Goal: Task Accomplishment & Management: Manage account settings

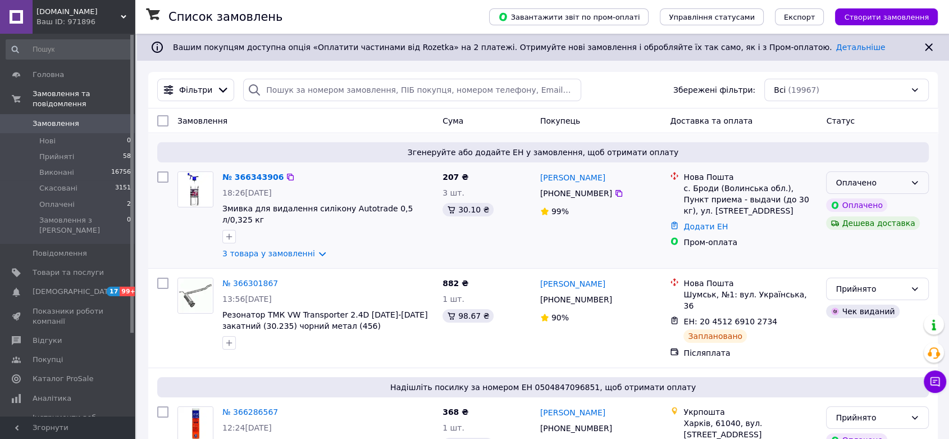
click at [917, 180] on icon at bounding box center [914, 182] width 9 height 9
click at [872, 206] on li "Прийнято" at bounding box center [878, 207] width 102 height 20
click at [243, 174] on link "№ 366343906" at bounding box center [250, 176] width 56 height 9
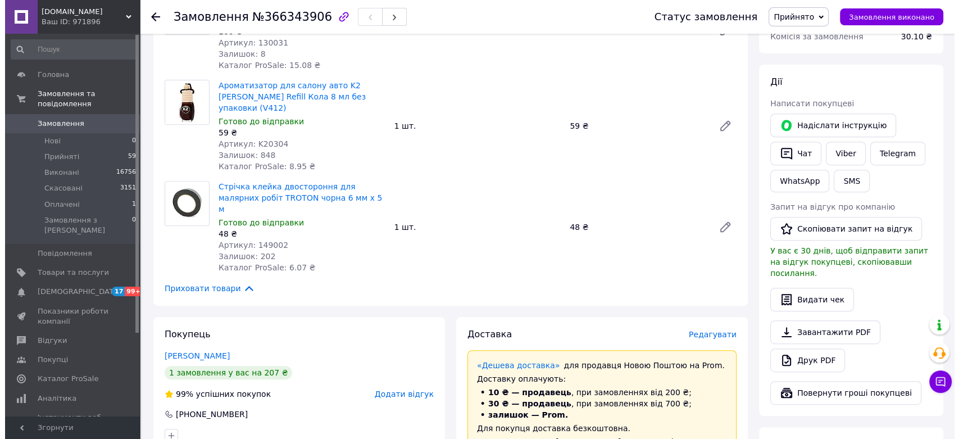
scroll to position [562, 0]
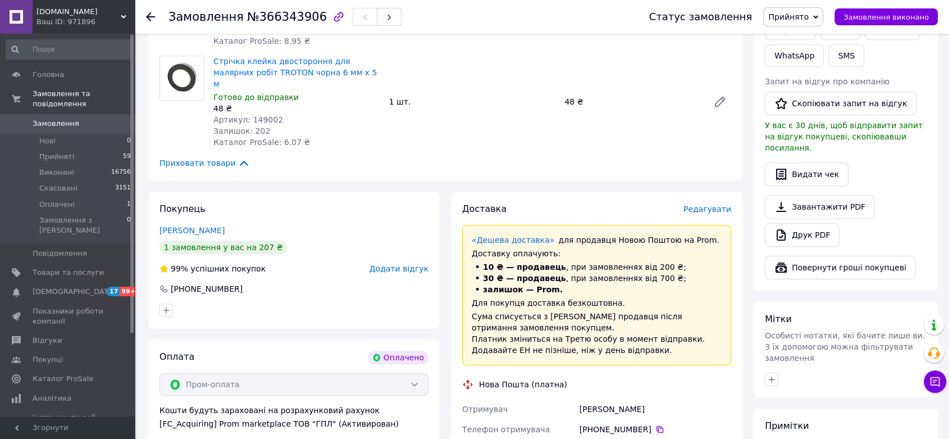
click at [724, 204] on span "Редагувати" at bounding box center [707, 208] width 48 height 9
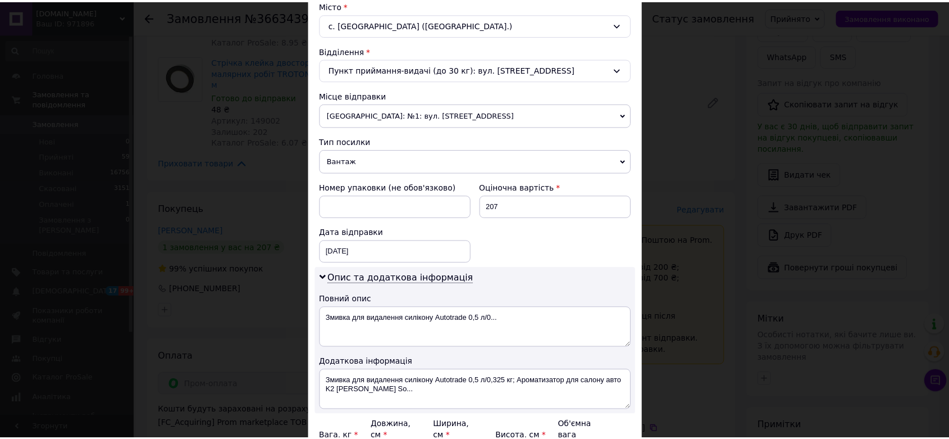
scroll to position [374, 0]
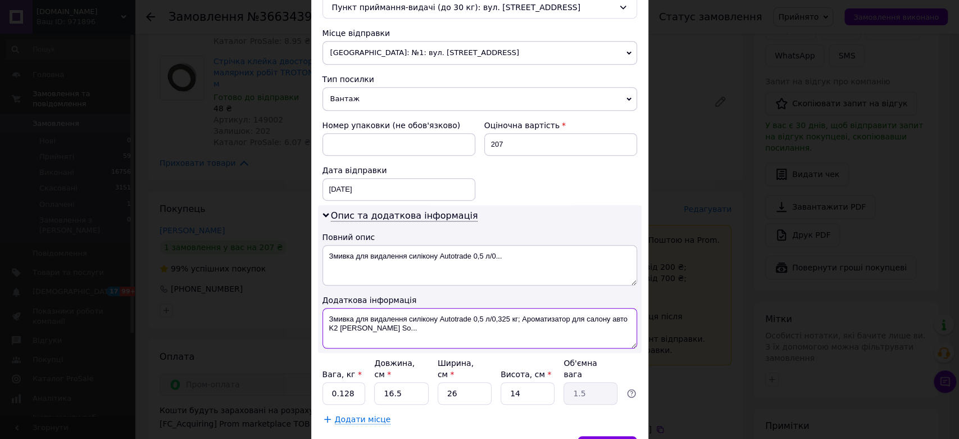
drag, startPoint x: 382, startPoint y: 329, endPoint x: 324, endPoint y: 314, distance: 60.2
click at [324, 314] on textarea "Змивка для видалення силікону Autotrade 0,5 л/0,325 кг; Ароматизатор для салону…" at bounding box center [479, 328] width 314 height 40
paste textarea "ПЛ00093333"
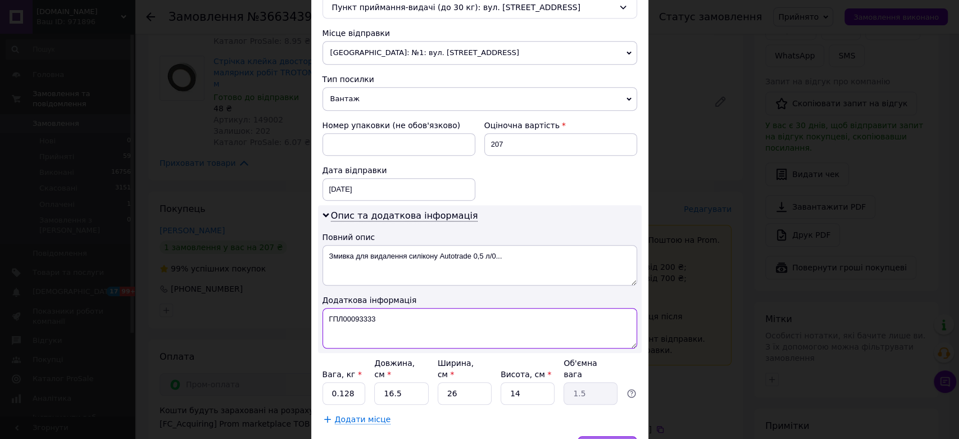
type textarea "ГПЛ00093333"
click at [612, 438] on span "Зберегти" at bounding box center [606, 447] width 35 height 8
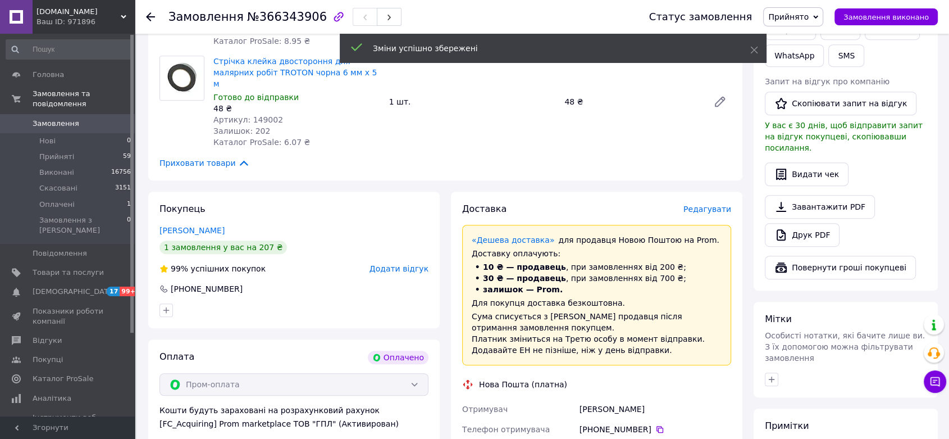
scroll to position [811, 0]
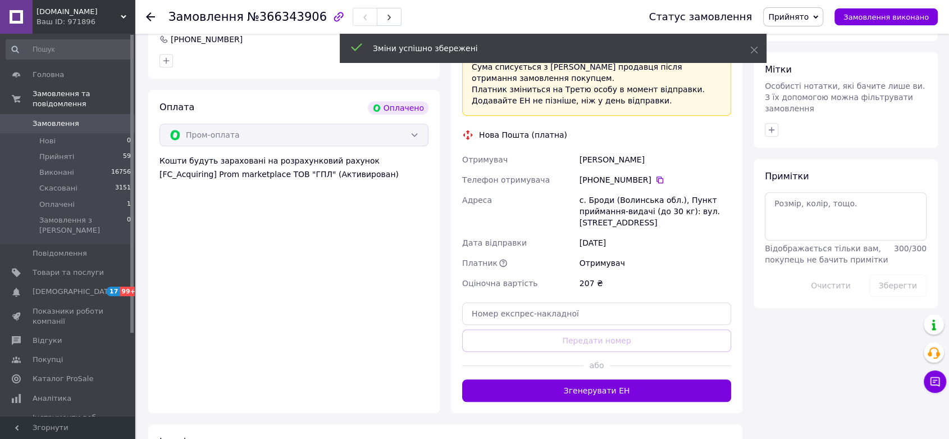
click at [616, 379] on button "Згенерувати ЕН" at bounding box center [596, 390] width 269 height 22
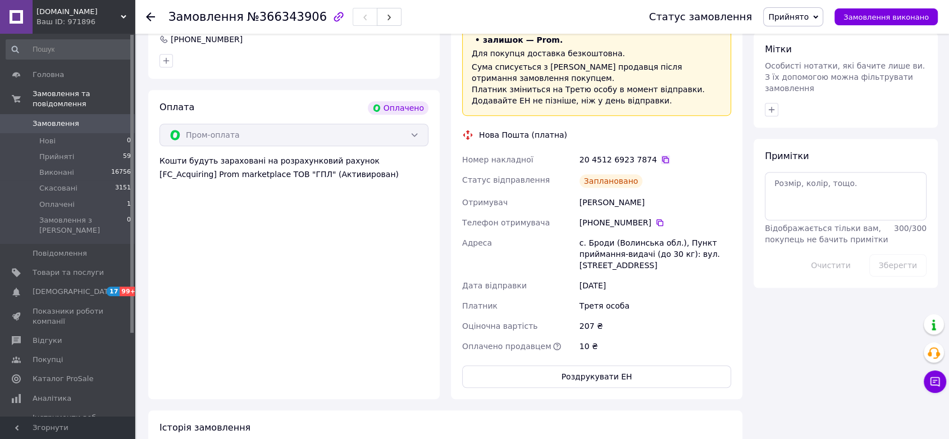
click at [661, 155] on icon at bounding box center [665, 159] width 9 height 9
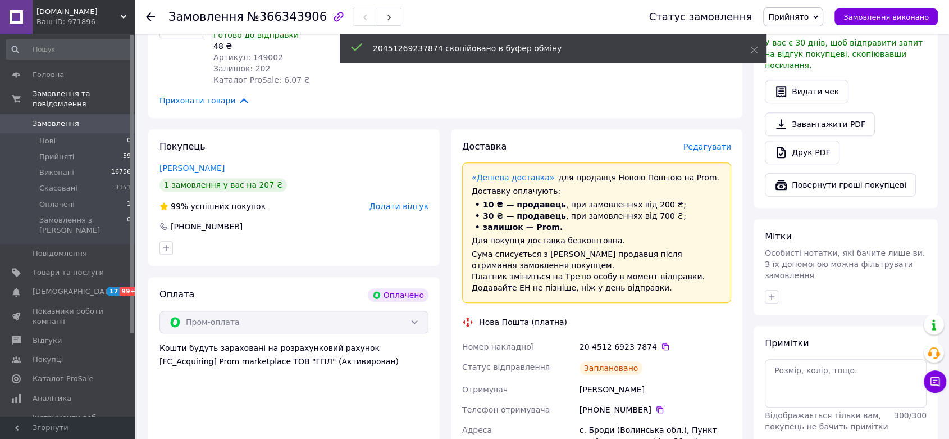
scroll to position [499, 0]
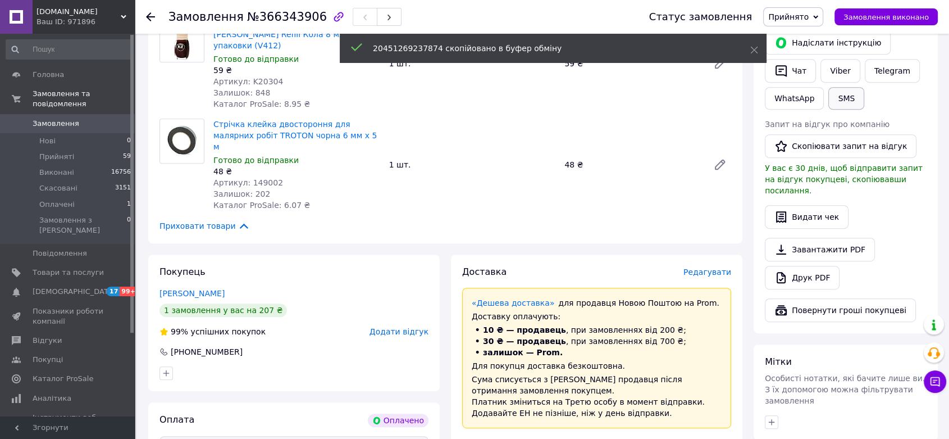
click at [846, 87] on button "SMS" at bounding box center [846, 98] width 36 height 22
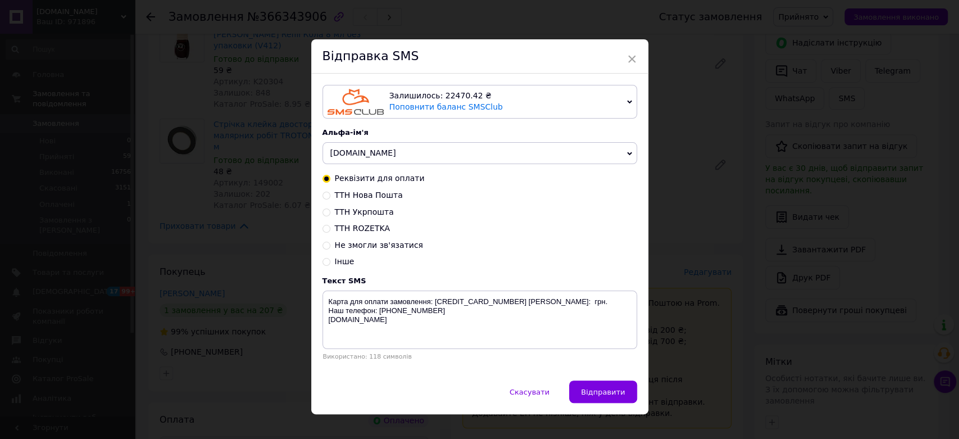
click at [368, 194] on span "ТТН Нова Пошта" at bounding box center [369, 194] width 68 height 9
click at [330, 194] on input "ТТН Нова Пошта" at bounding box center [326, 194] width 8 height 8
radio input "true"
radio input "false"
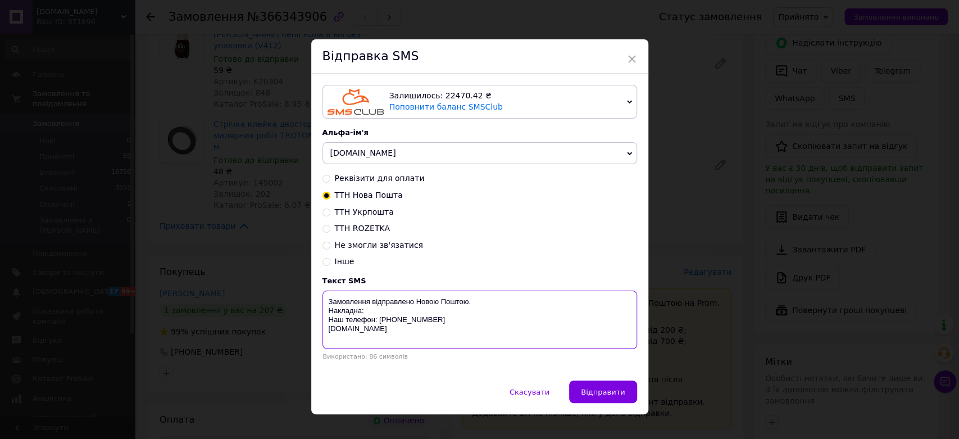
click at [376, 314] on textarea "Замовлення відправлено Новою Поштою. Накладна: Наш телефон: 0 800 755 170 demi.…" at bounding box center [479, 319] width 314 height 58
paste textarea "20451269237874"
type textarea "Замовлення відправлено Новою Поштою. Накладна: 20451269237874, відправлення в П…"
click at [606, 396] on span "Відправити" at bounding box center [603, 391] width 44 height 8
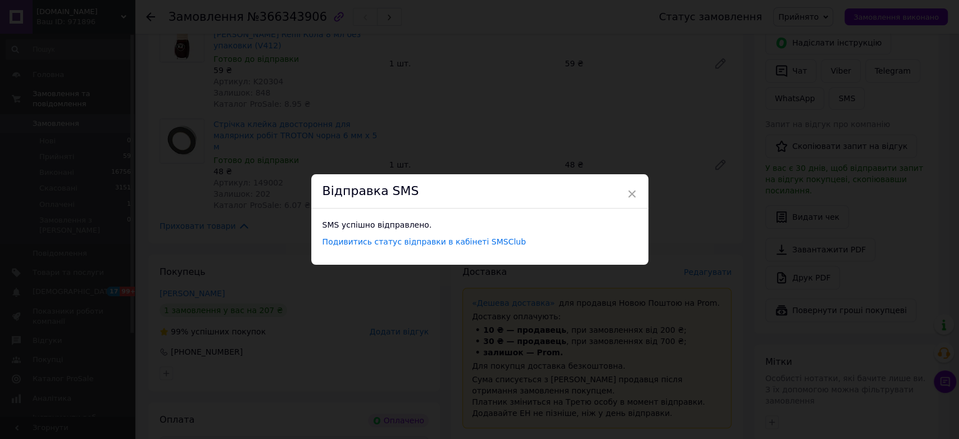
drag, startPoint x: 632, startPoint y: 192, endPoint x: 567, endPoint y: 183, distance: 66.4
click at [632, 193] on span "×" at bounding box center [632, 193] width 10 height 19
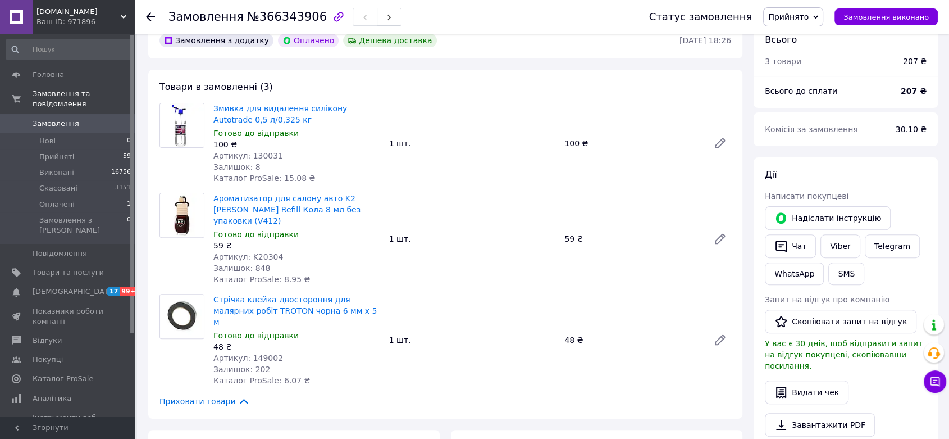
scroll to position [511, 0]
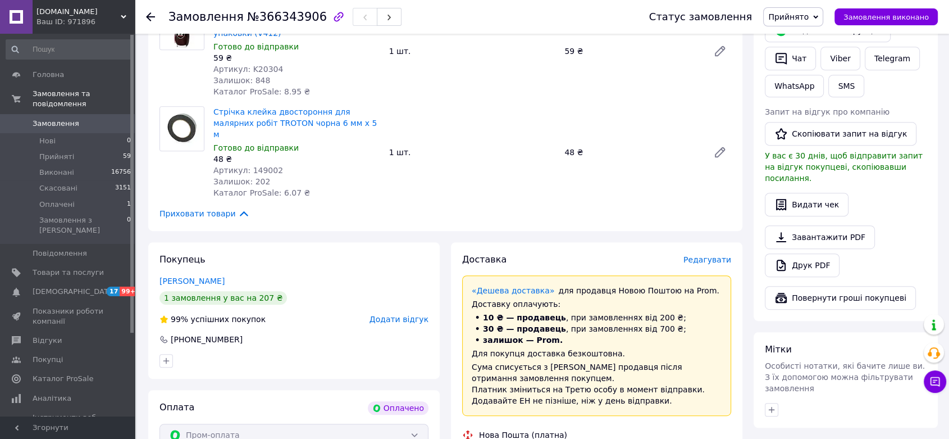
click at [144, 11] on div "Замовлення №366343906 Статус замовлення Прийнято Виконано Скасовано Оплачено За…" at bounding box center [542, 17] width 814 height 34
click at [148, 15] on use at bounding box center [150, 16] width 9 height 9
